Goal: Task Accomplishment & Management: Manage account settings

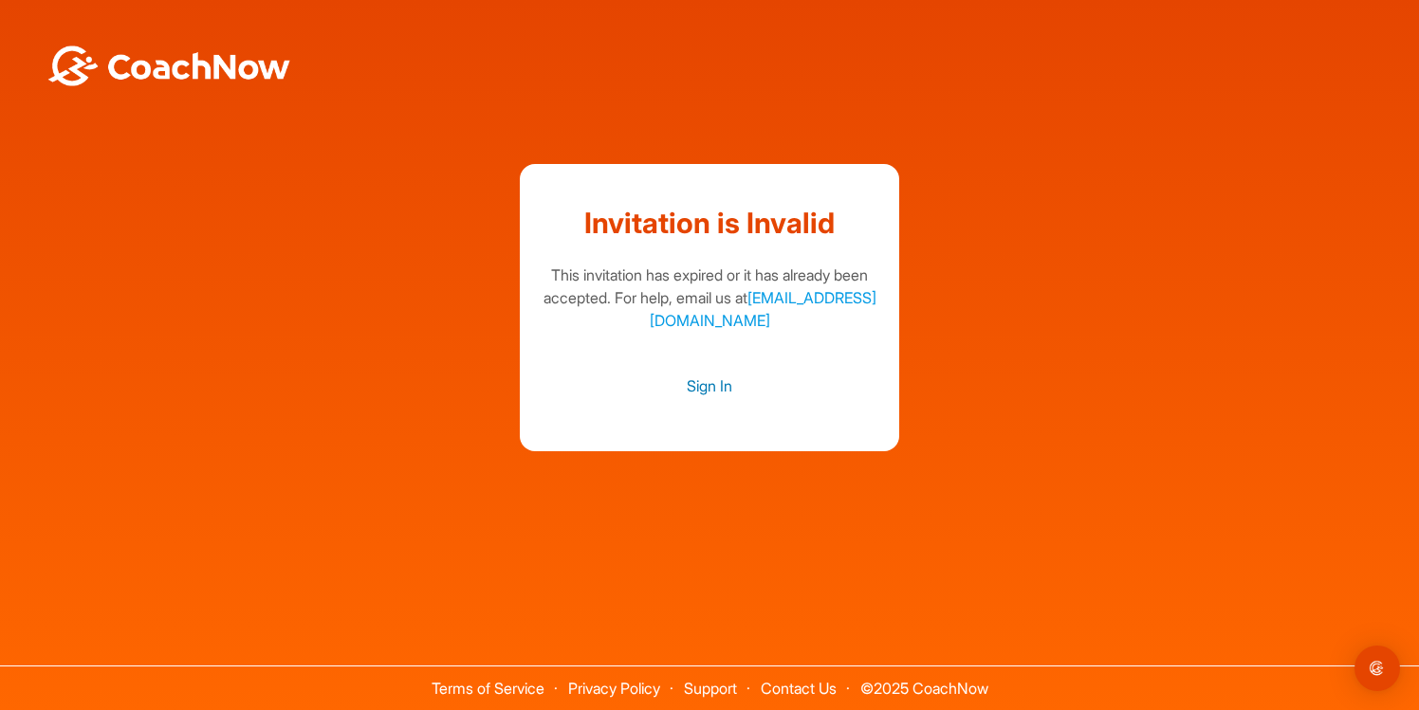
click at [726, 395] on link "Sign In" at bounding box center [709, 386] width 341 height 25
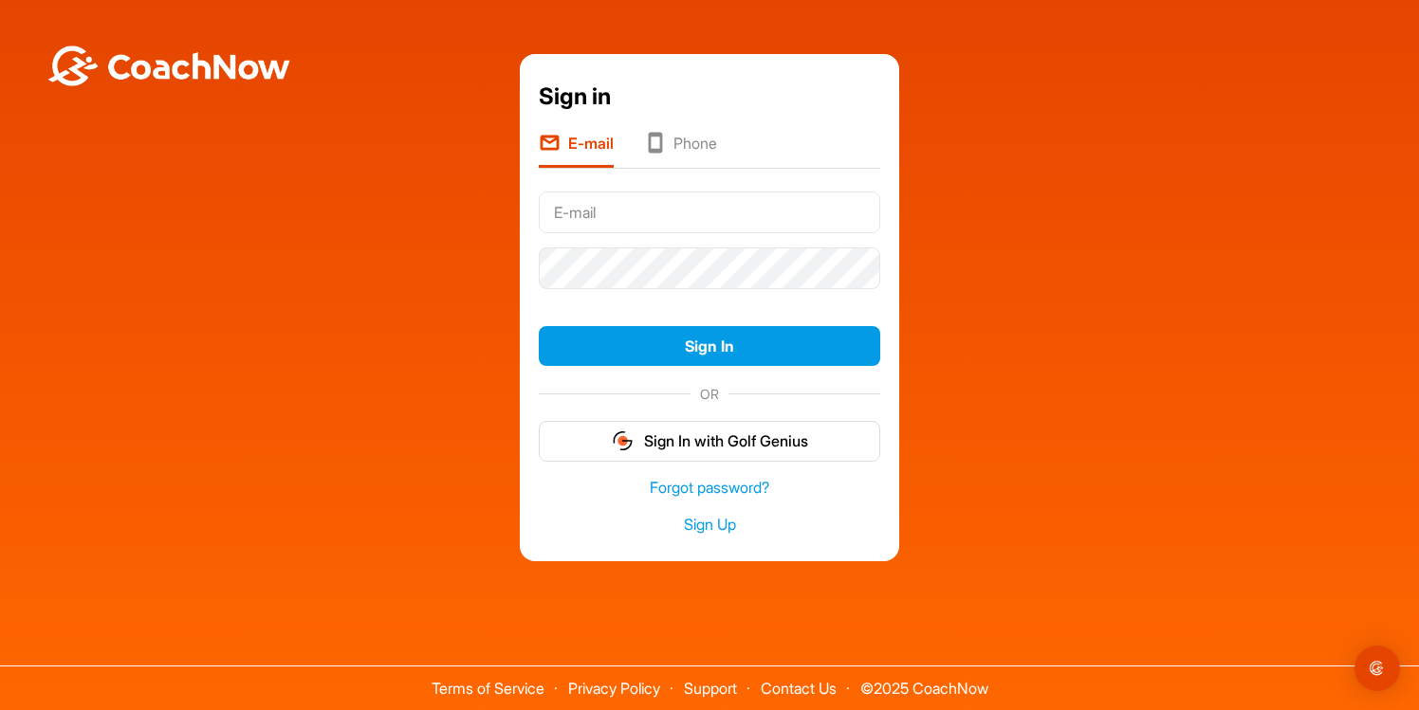
click at [646, 209] on input "text" at bounding box center [709, 213] width 341 height 42
type input "[EMAIL_ADDRESS][DOMAIN_NAME]"
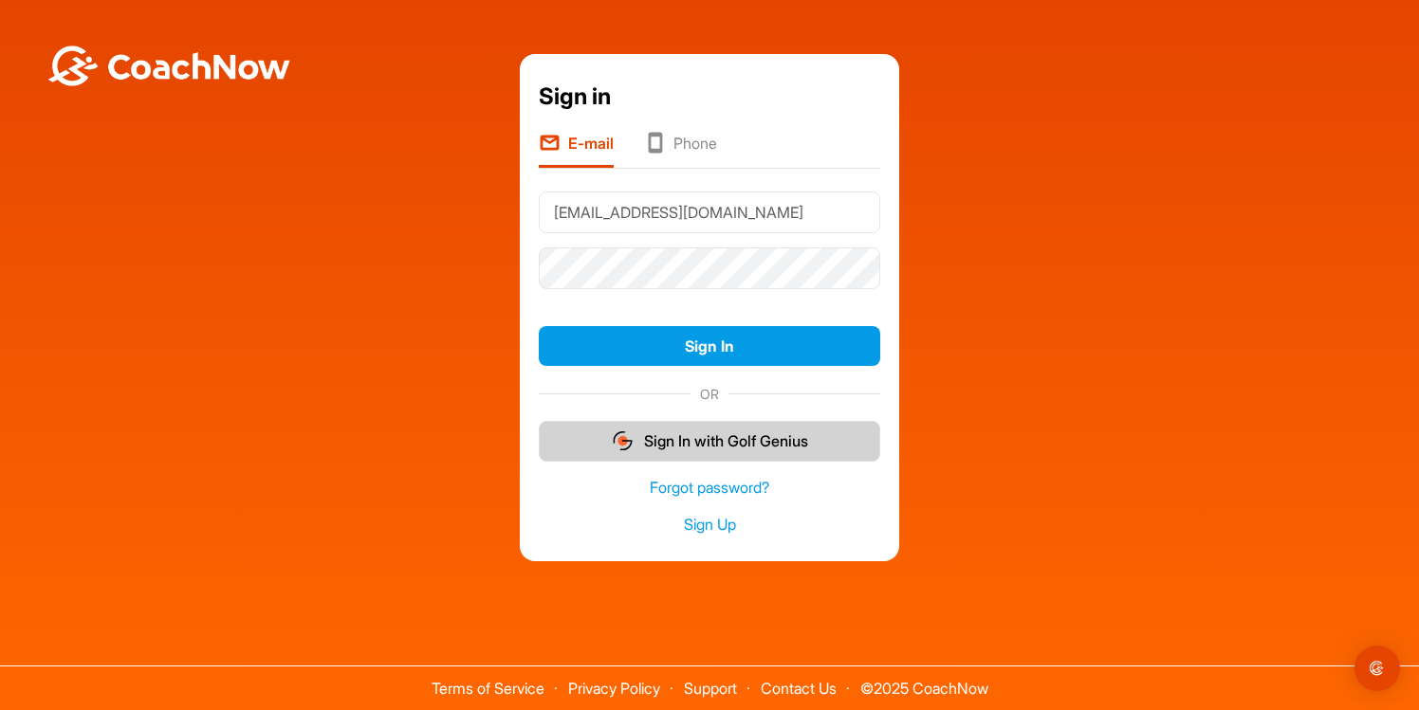
click at [726, 447] on button "Sign In with Golf Genius" at bounding box center [709, 441] width 341 height 41
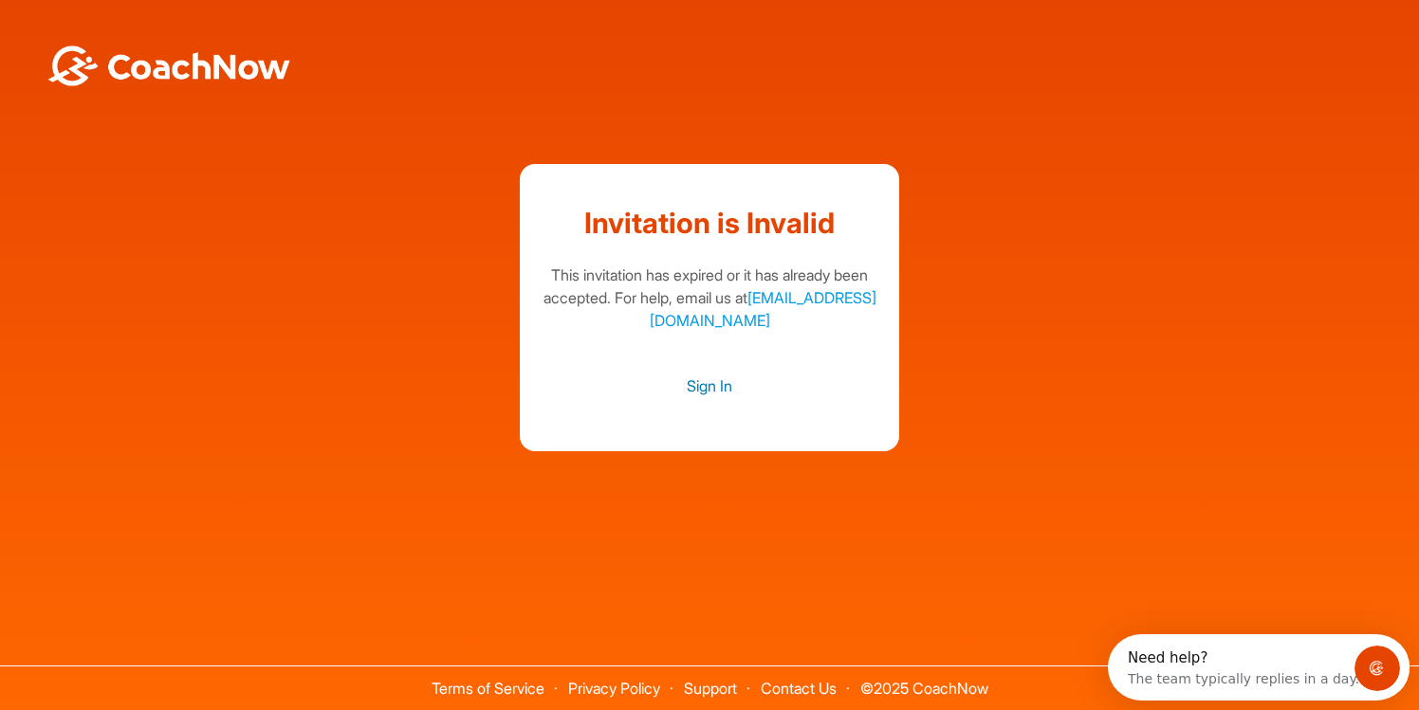
click at [707, 385] on link "Sign In" at bounding box center [709, 386] width 341 height 25
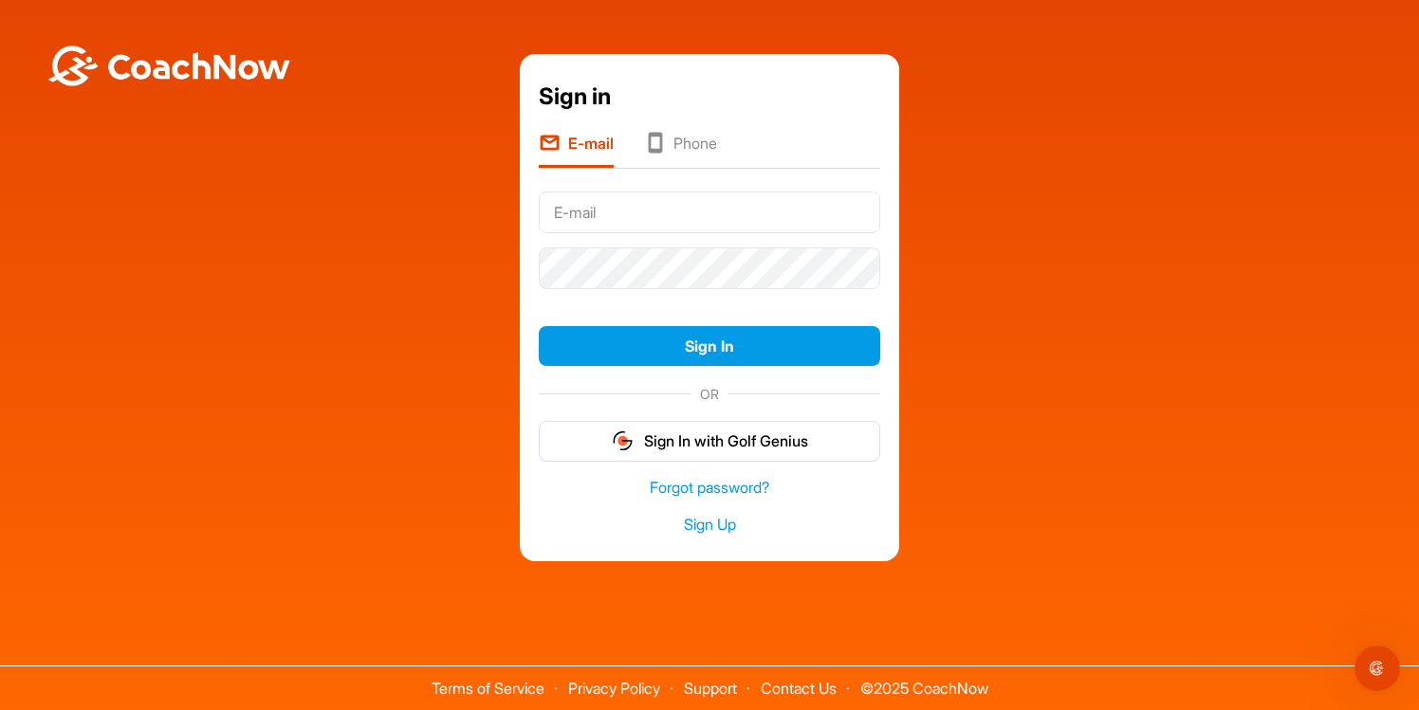
click at [593, 213] on input "text" at bounding box center [709, 213] width 341 height 42
type input "[EMAIL_ADDRESS][DOMAIN_NAME]"
click at [720, 485] on link "Forgot password?" at bounding box center [709, 488] width 341 height 22
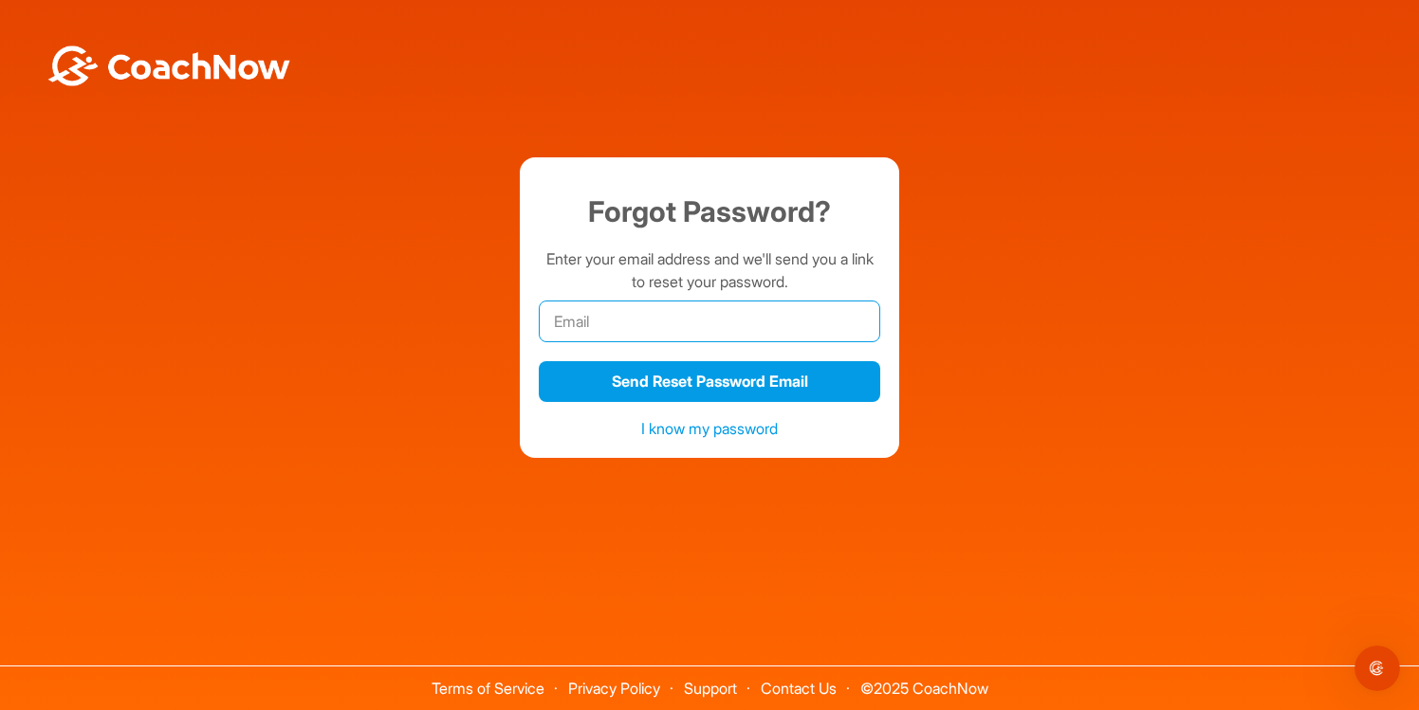
click at [697, 332] on input "email" at bounding box center [709, 322] width 341 height 42
type input "[EMAIL_ADDRESS][DOMAIN_NAME]"
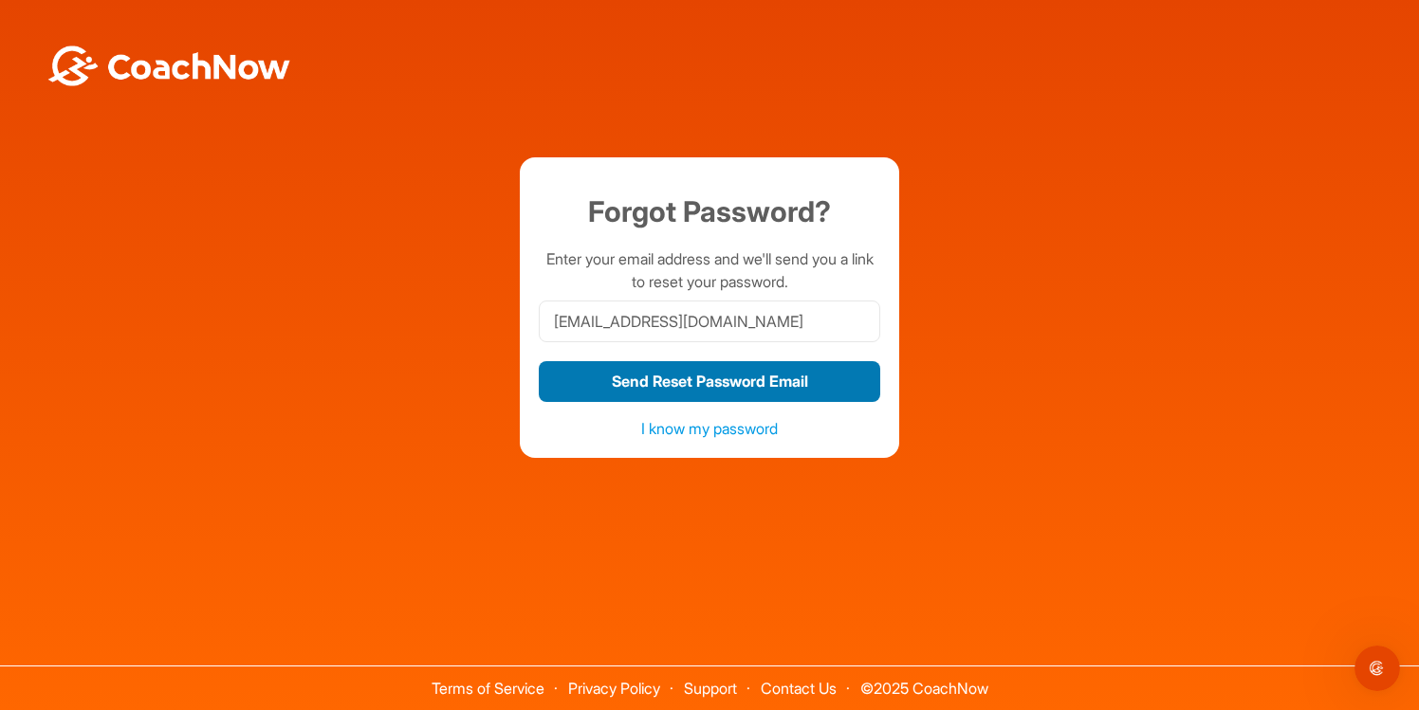
click at [739, 380] on button "Send Reset Password Email" at bounding box center [709, 381] width 341 height 41
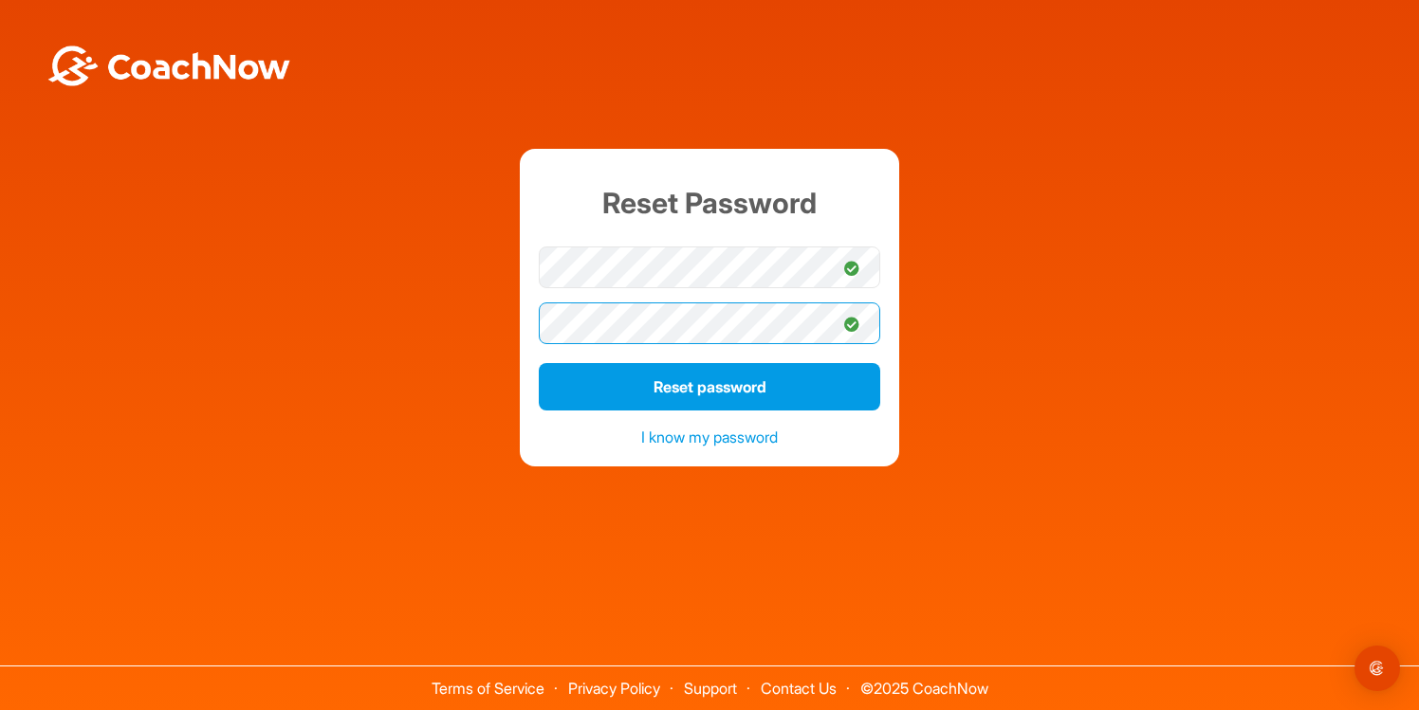
click at [539, 363] on button "Reset password" at bounding box center [709, 386] width 341 height 47
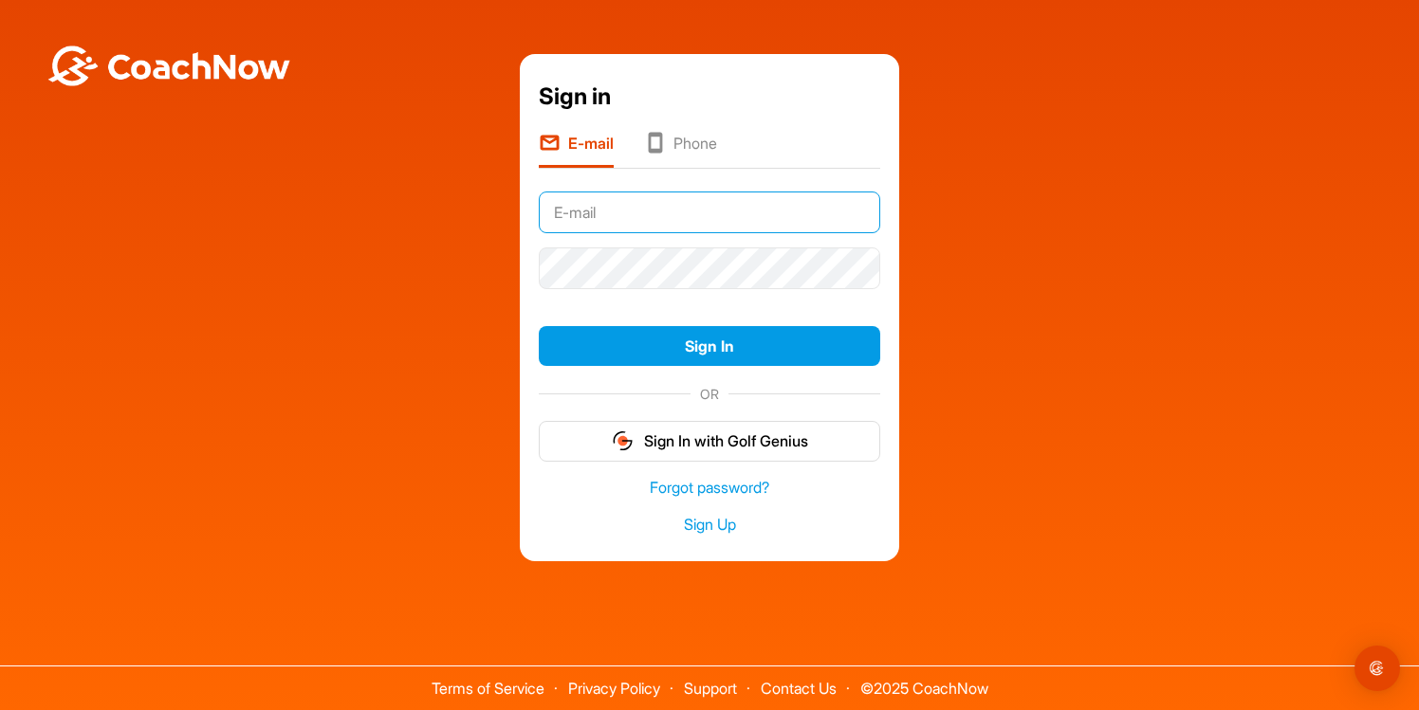
type input "[EMAIL_ADDRESS][DOMAIN_NAME]"
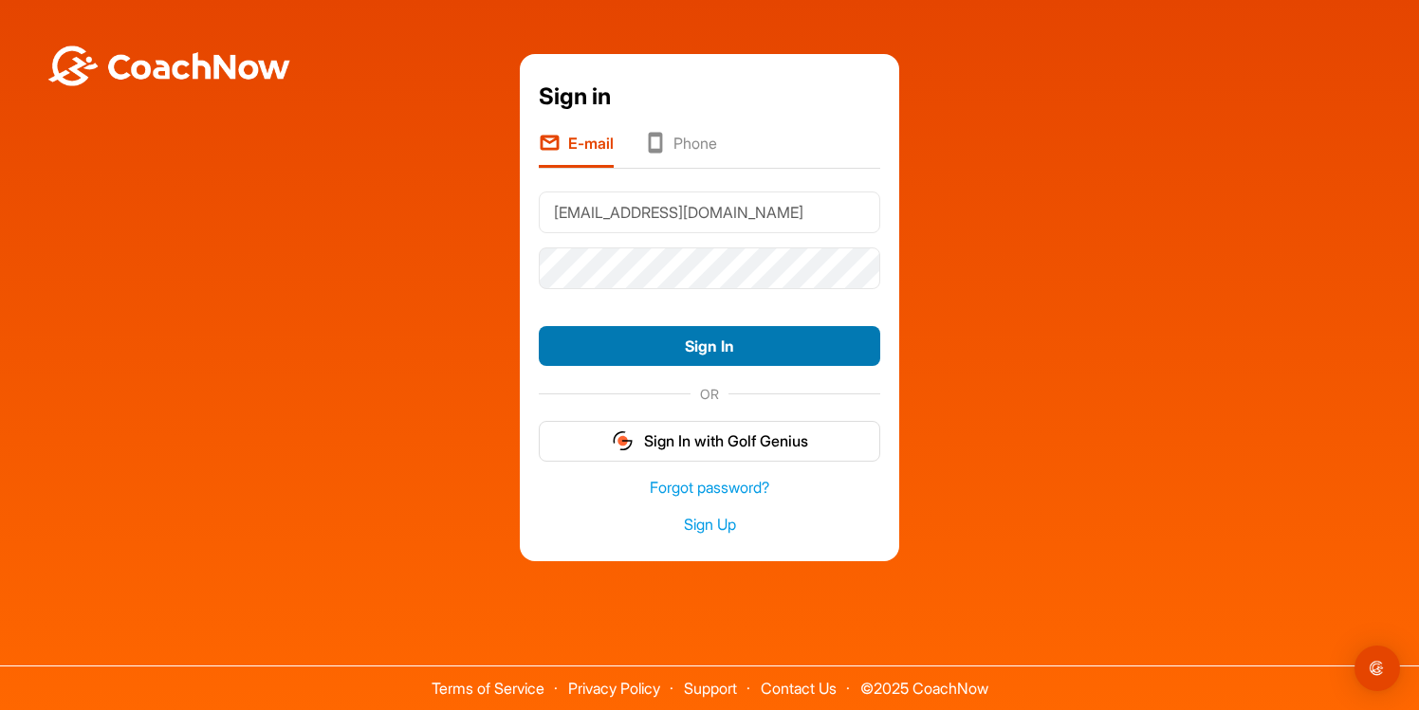
click at [717, 340] on button "Sign In" at bounding box center [709, 346] width 341 height 41
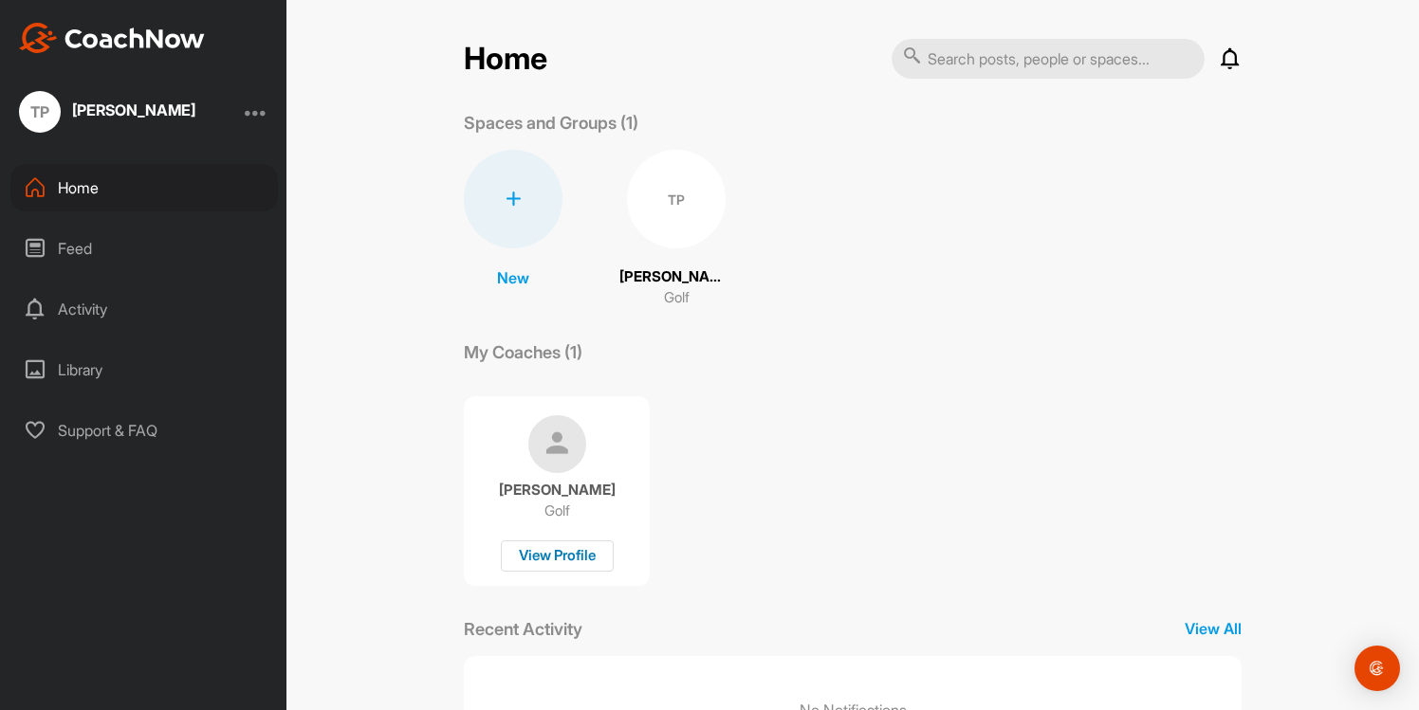
click at [561, 564] on div "View Profile" at bounding box center [557, 556] width 113 height 31
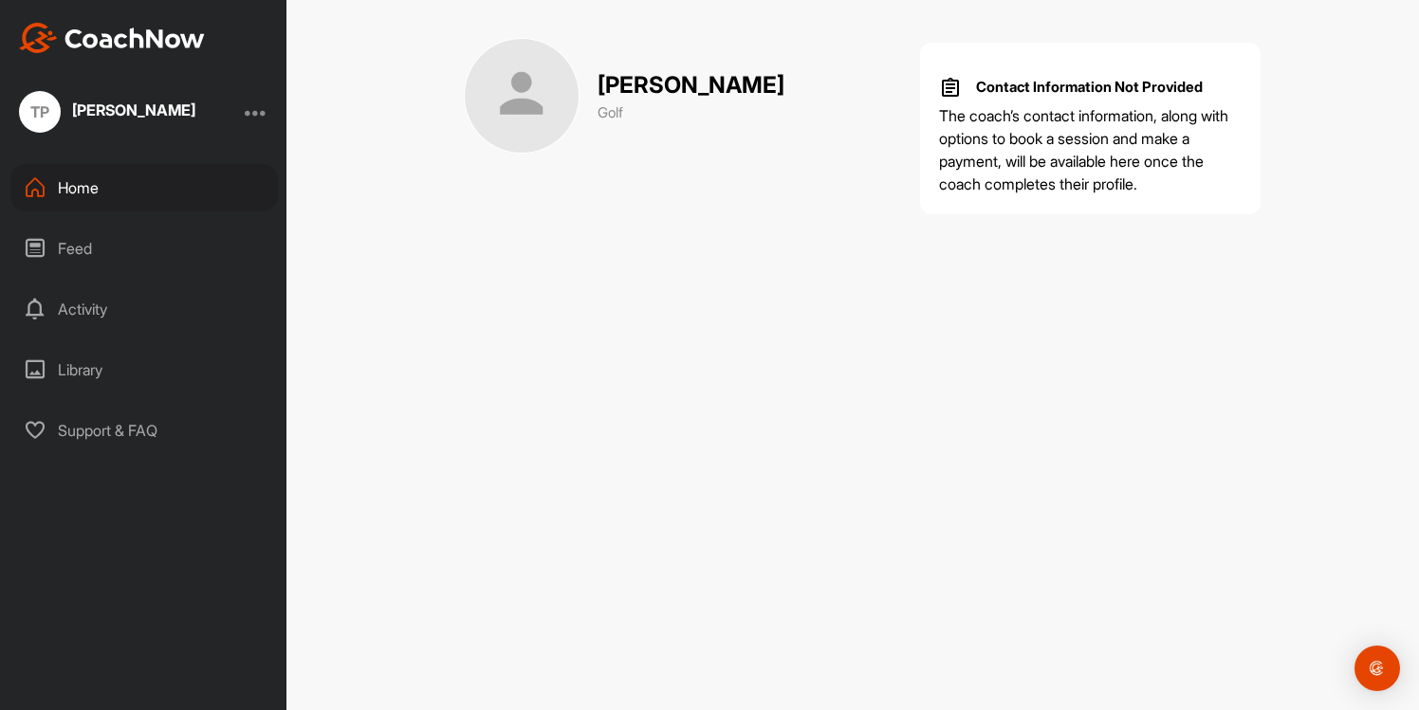
click at [103, 191] on div "Home" at bounding box center [143, 187] width 267 height 47
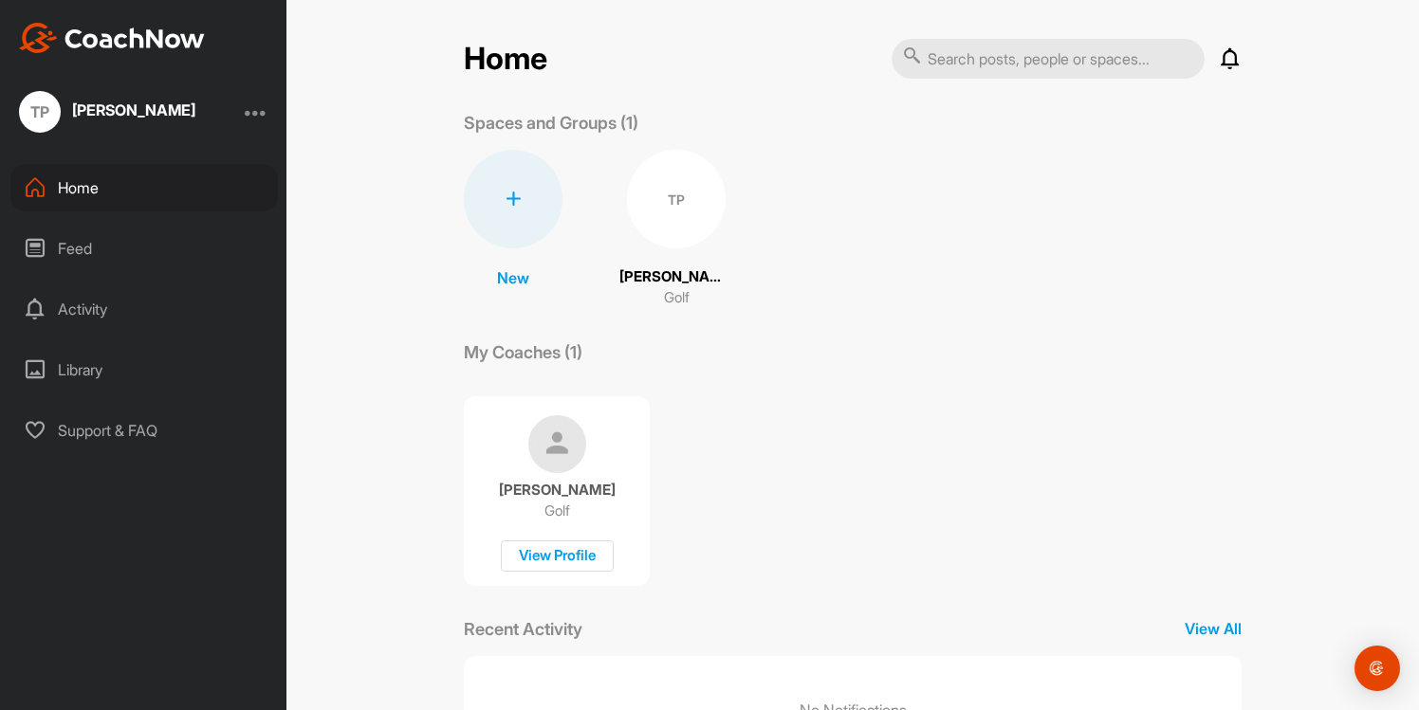
click at [75, 241] on div "Feed" at bounding box center [143, 248] width 267 height 47
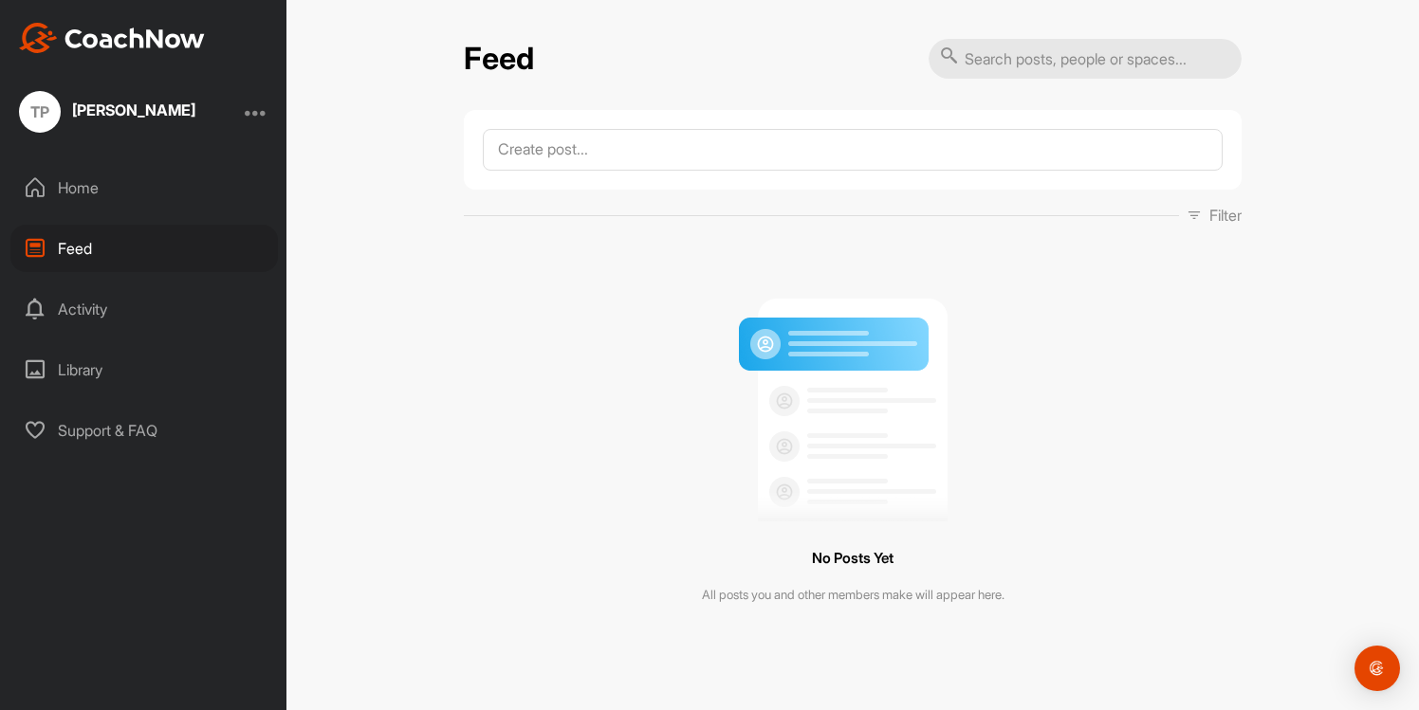
click at [109, 374] on div "Library" at bounding box center [143, 369] width 267 height 47
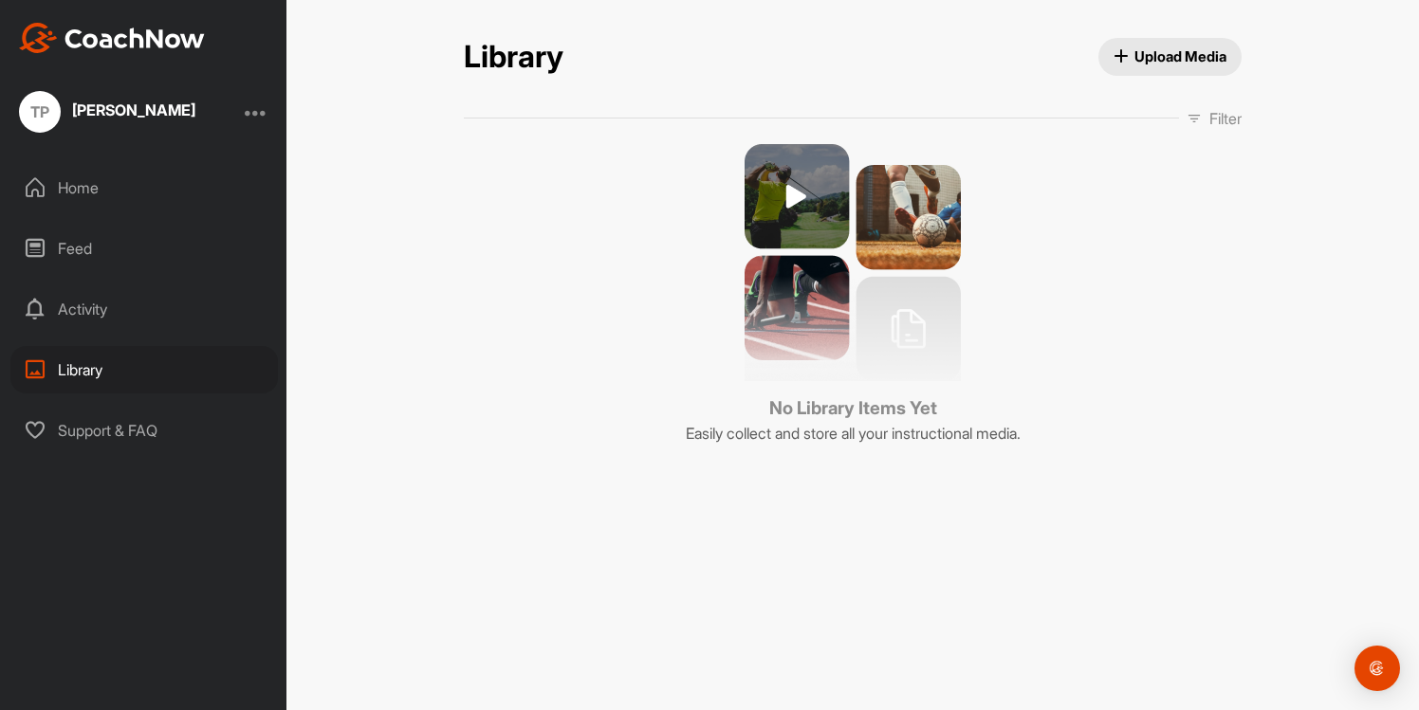
click at [81, 188] on div "Home" at bounding box center [143, 187] width 267 height 47
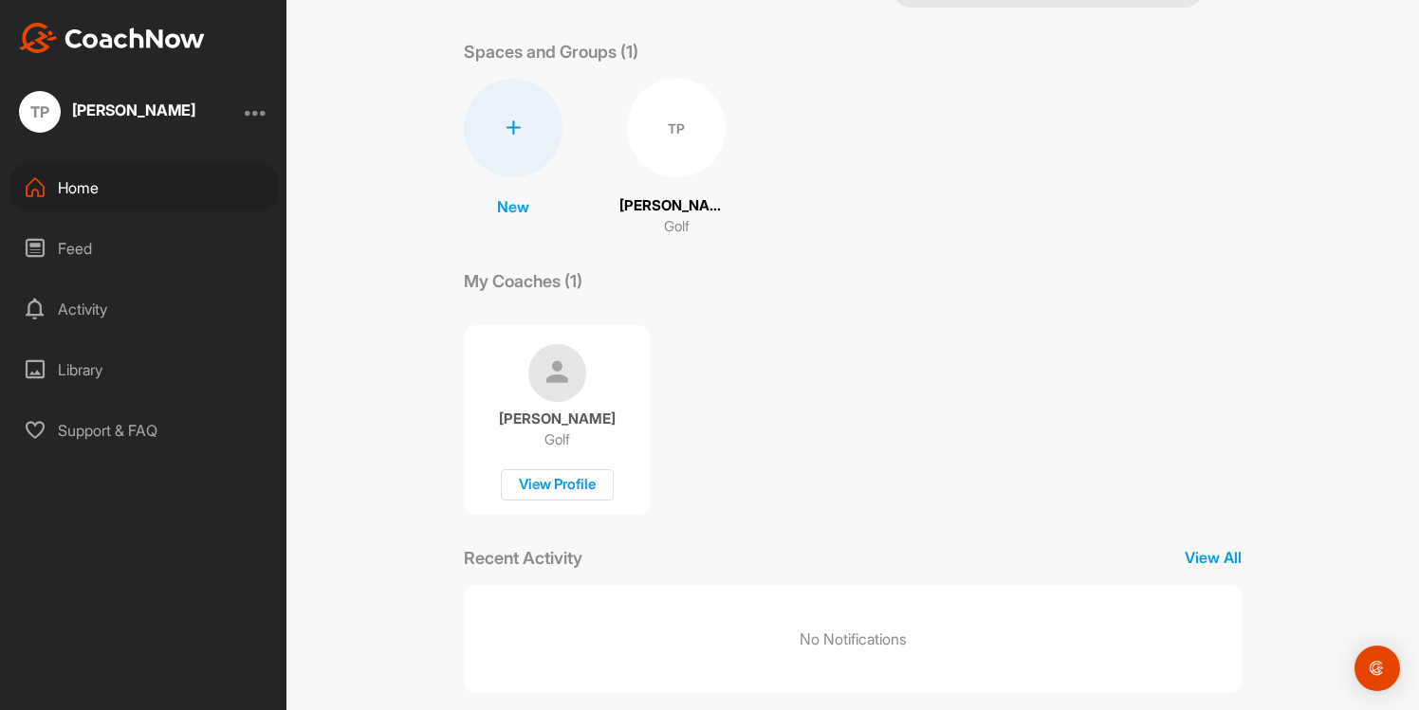
scroll to position [98, 0]
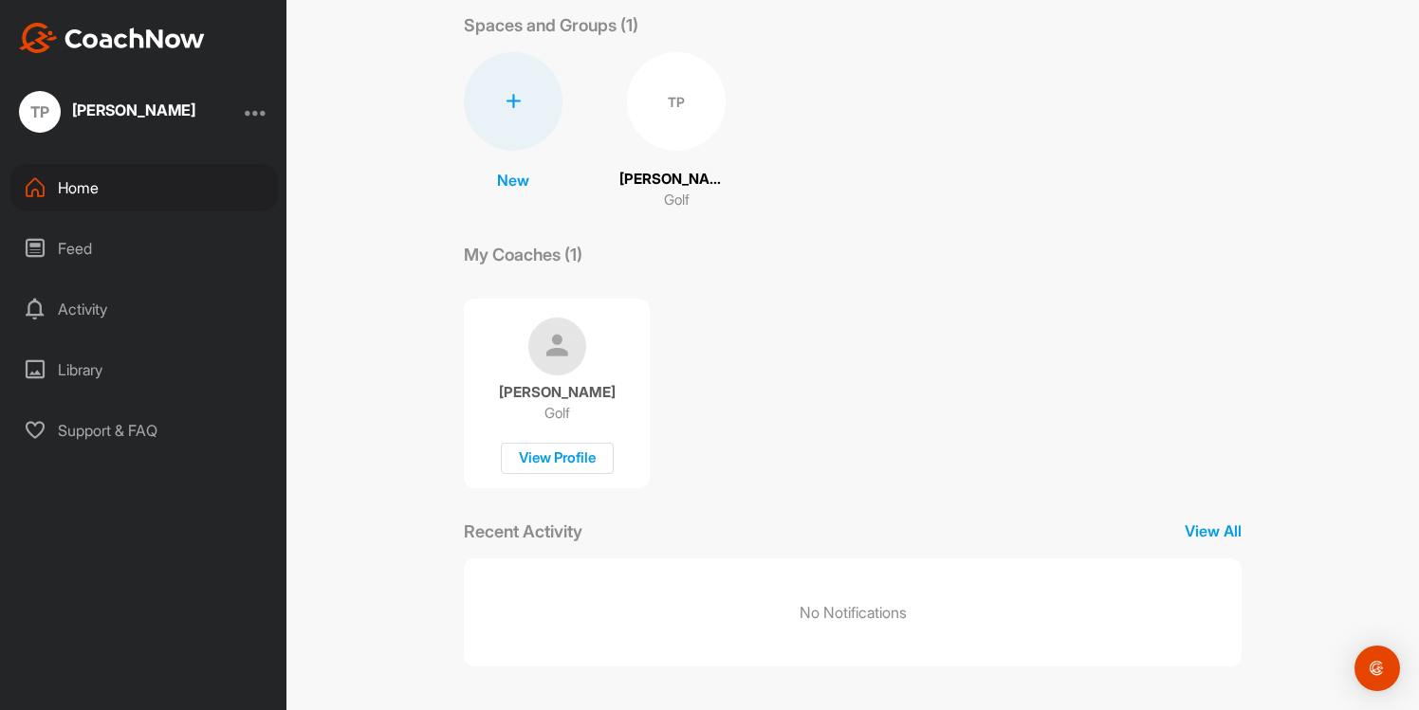
click at [559, 361] on img at bounding box center [557, 347] width 58 height 58
